Goal: Task Accomplishment & Management: Complete application form

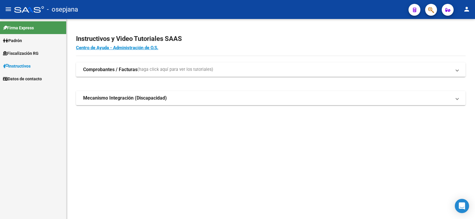
click at [23, 52] on span "Fiscalización RG" at bounding box center [21, 53] width 36 height 7
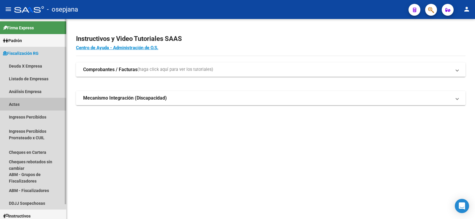
click at [15, 104] on link "Actas" at bounding box center [33, 104] width 66 height 13
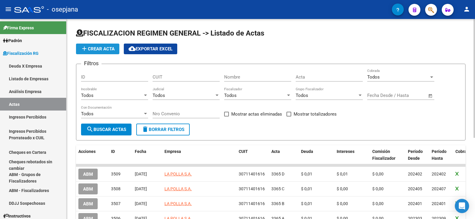
click at [97, 48] on span "add Crear Acta" at bounding box center [98, 48] width 34 height 5
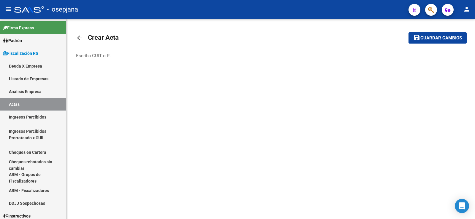
click at [88, 59] on div "Escriba CUIT o Razón Social para buscar" at bounding box center [94, 53] width 37 height 13
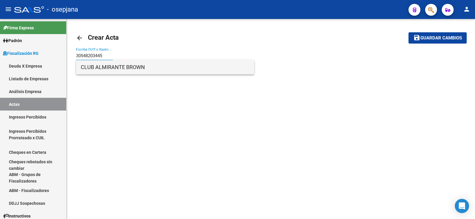
type input "30548203445"
click at [107, 68] on span "CLUB ALMIRANTE BROWN" at bounding box center [165, 67] width 169 height 14
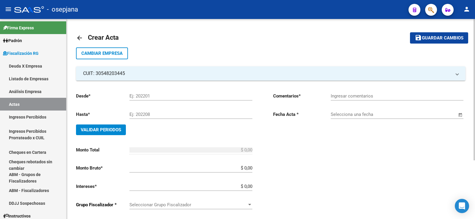
click at [144, 97] on input "Ej: 202201" at bounding box center [190, 96] width 123 height 5
click at [145, 96] on input "Ej: 202201" at bounding box center [190, 96] width 123 height 5
type input "202503"
click at [144, 114] on input "Ej: 202208" at bounding box center [190, 114] width 123 height 5
type input "202506"
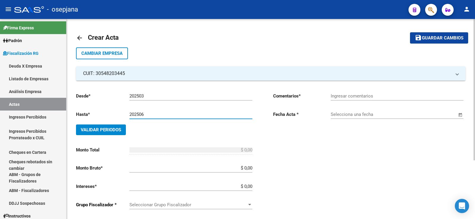
click at [96, 130] on span "Validar Periodos" at bounding box center [101, 129] width 40 height 5
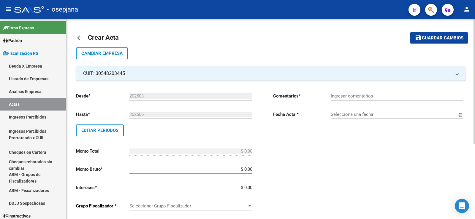
click at [247, 169] on input "$ 0,00" at bounding box center [190, 169] width 123 height 5
click at [249, 171] on input "$ 0,00" at bounding box center [190, 169] width 123 height 5
click at [246, 173] on div "$ 0,00 Ingresar monto bruto" at bounding box center [190, 167] width 123 height 13
click at [246, 172] on input "$ 0,00" at bounding box center [190, 169] width 123 height 5
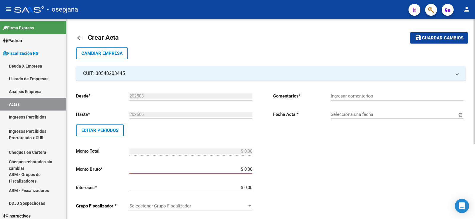
click at [247, 172] on input "$ 0,00" at bounding box center [190, 169] width 123 height 5
click at [248, 172] on input "$ 0,00" at bounding box center [190, 169] width 123 height 5
type input "$ 552.569,86"
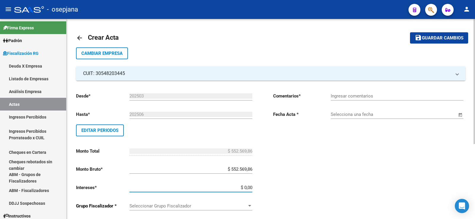
click at [249, 189] on input "$ 0,00" at bounding box center [190, 187] width 123 height 5
click at [250, 189] on input "$ 0,00" at bounding box center [190, 187] width 123 height 5
type input "$ 107.001,22"
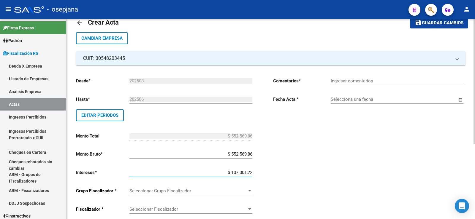
scroll to position [30, 0]
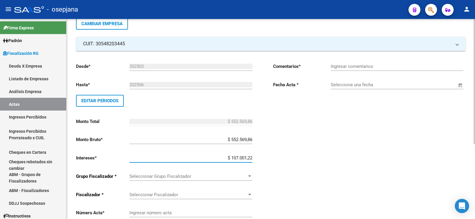
type input "$ 659.571,08"
click at [247, 178] on div at bounding box center [249, 176] width 5 height 5
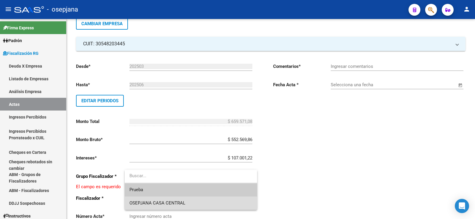
click at [193, 203] on span "OSEPJANA CASA CENTRAL" at bounding box center [190, 203] width 123 height 13
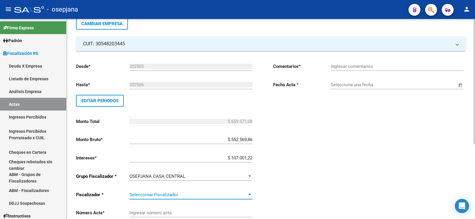
click at [208, 194] on span "Seleccionar Fiscalizador" at bounding box center [188, 194] width 118 height 5
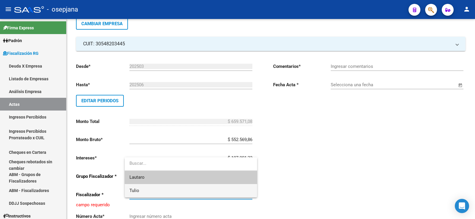
click at [147, 191] on span "Tulio" at bounding box center [190, 190] width 123 height 13
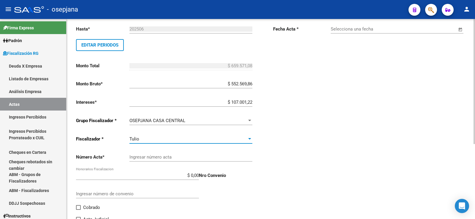
scroll to position [89, 0]
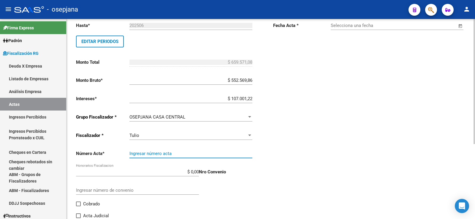
click at [136, 155] on input "Ingresar número acta" at bounding box center [190, 153] width 123 height 5
type input "3189"
click at [193, 172] on input "$ 0,00" at bounding box center [137, 172] width 123 height 5
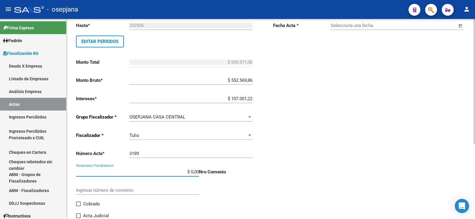
click at [194, 172] on input "$ 0,00" at bounding box center [137, 172] width 123 height 5
type input "$ 61.796,94"
type input "$ 721.368,02"
click at [78, 205] on span at bounding box center [78, 204] width 5 height 5
click at [78, 207] on input "Cobrado" at bounding box center [78, 207] width 0 height 0
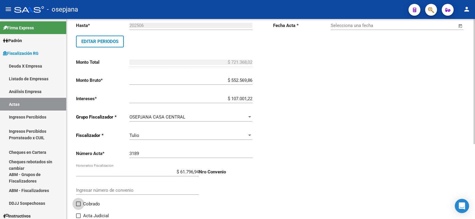
checkbox input "true"
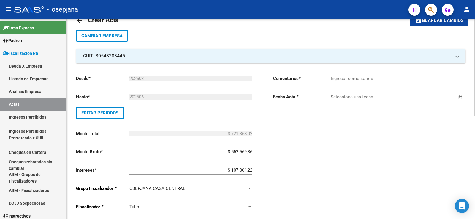
scroll to position [0, 0]
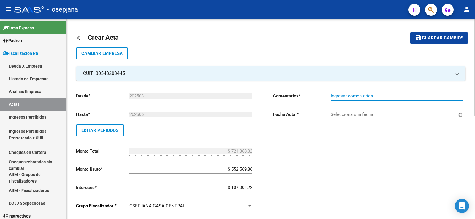
click at [336, 97] on input "Ingresar comentarios" at bounding box center [397, 96] width 133 height 5
click at [384, 96] on input "Pago con cheques Fisicos" at bounding box center [397, 96] width 133 height 5
click at [374, 97] on input "Pago con cheques Fisicos. Bco Macro" at bounding box center [397, 96] width 133 height 5
click at [390, 98] on input "Pago con cheques Físicos. Bco Macro" at bounding box center [397, 96] width 133 height 5
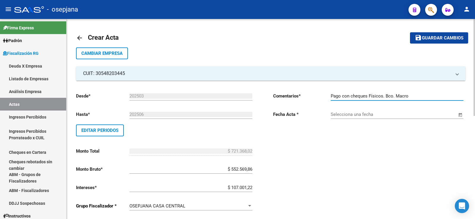
type input "Pago con cheques Físicos. Bco. Macro"
click at [351, 116] on input "Selecciona una fecha" at bounding box center [394, 114] width 126 height 5
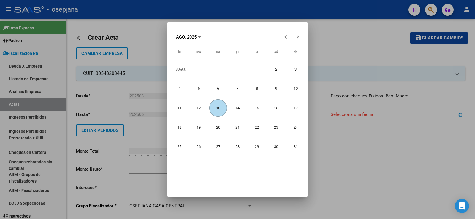
click at [218, 110] on span "13" at bounding box center [218, 108] width 18 height 18
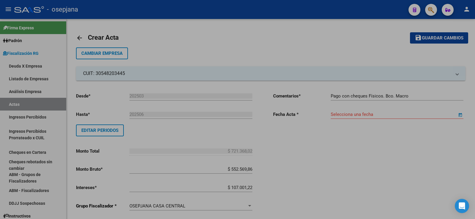
type input "[DATE]"
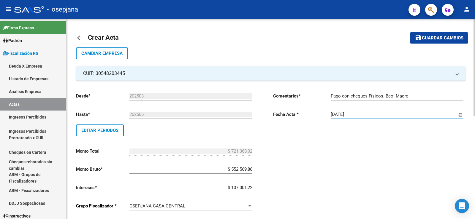
click at [441, 36] on span "Guardar cambios" at bounding box center [443, 38] width 42 height 5
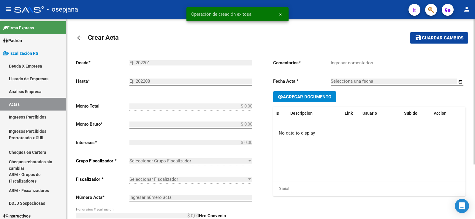
type input "202503"
type input "202506"
type input "$ 721.368,02"
type input "$ 552.569,86"
type input "$ 107.001,22"
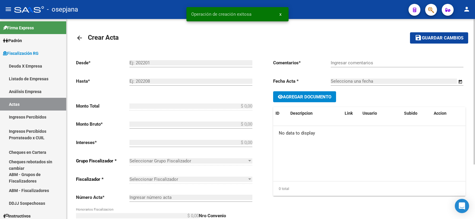
type input "3189"
type input "$ 61.796,94"
checkbox input "true"
type input "Pago con cheques Físicos. Bco. Macro"
type input "[DATE]"
